Goal: Browse casually

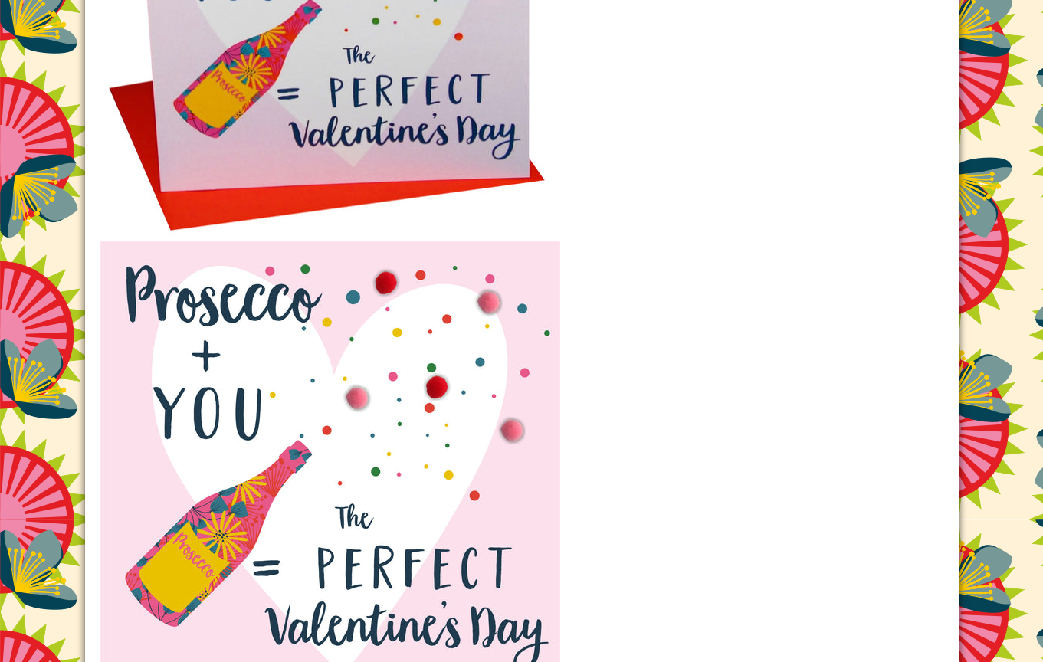
scroll to position [1986, 0]
